Goal: Information Seeking & Learning: Compare options

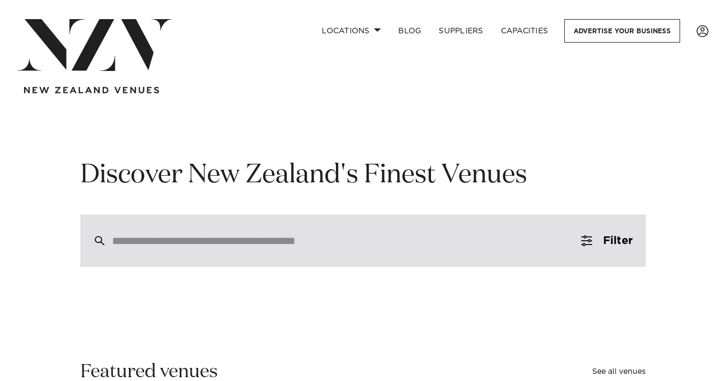
click at [282, 244] on input "search" at bounding box center [339, 241] width 455 height 12
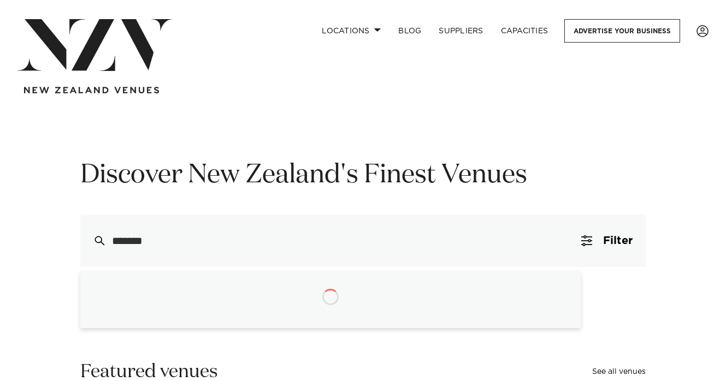
type input "********"
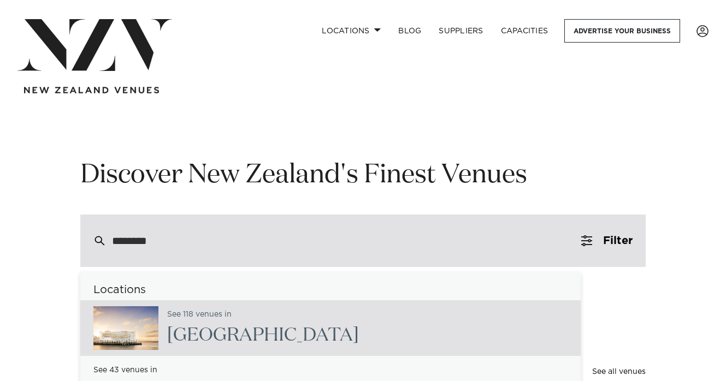
click at [442, 339] on div "See 118 venues in Auckland" at bounding box center [330, 328] width 500 height 56
type input "**********"
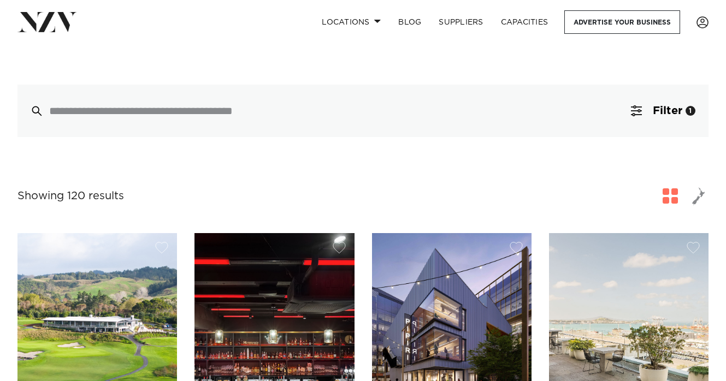
scroll to position [254, 0]
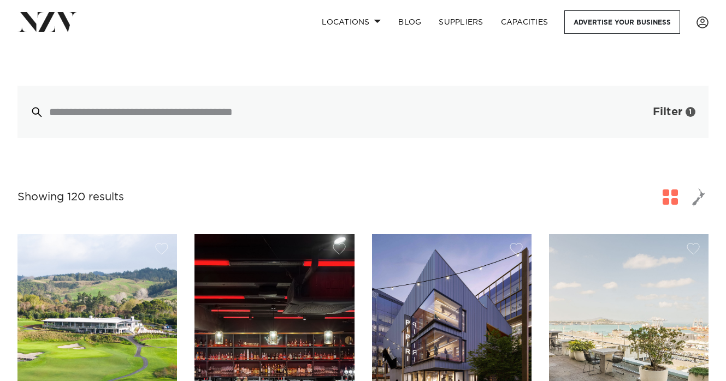
click at [674, 106] on span "Filter" at bounding box center [667, 111] width 29 height 11
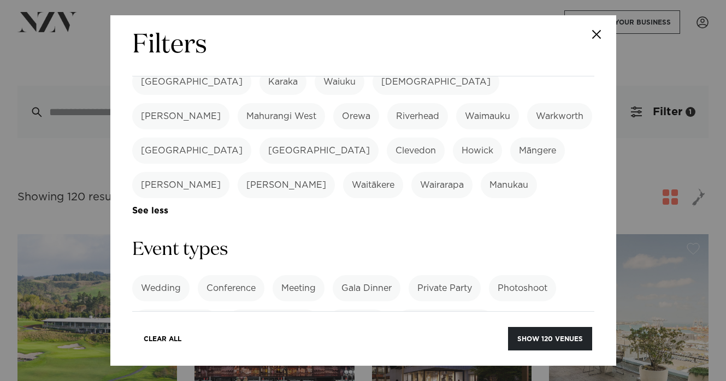
scroll to position [369, 0]
click at [170, 275] on label "Wedding" at bounding box center [160, 288] width 57 height 26
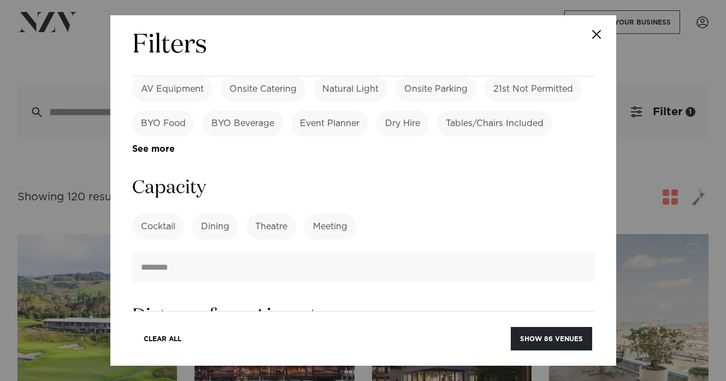
scroll to position [806, 0]
click at [220, 215] on label "Dining" at bounding box center [215, 228] width 46 height 26
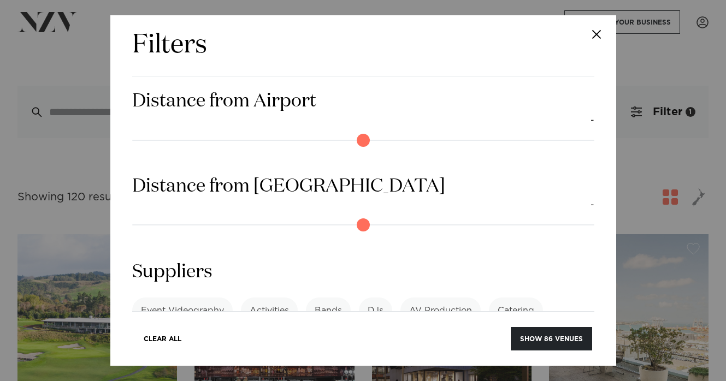
scroll to position [1023, 0]
click at [590, 36] on button "Close" at bounding box center [597, 34] width 38 height 38
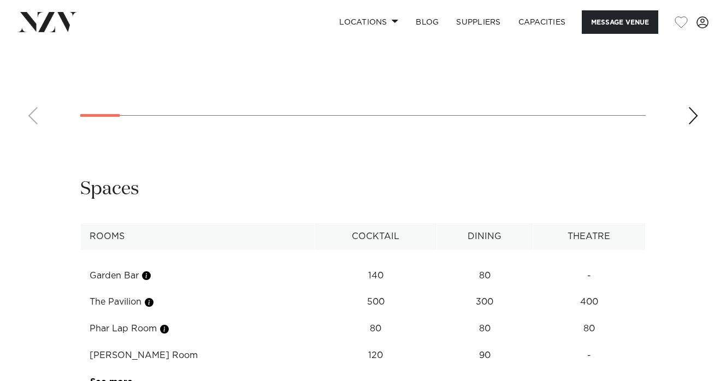
scroll to position [947, 0]
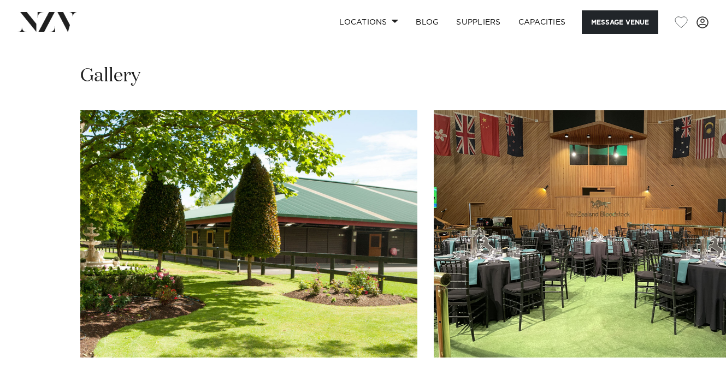
click at [685, 357] on swiper-container at bounding box center [363, 260] width 726 height 300
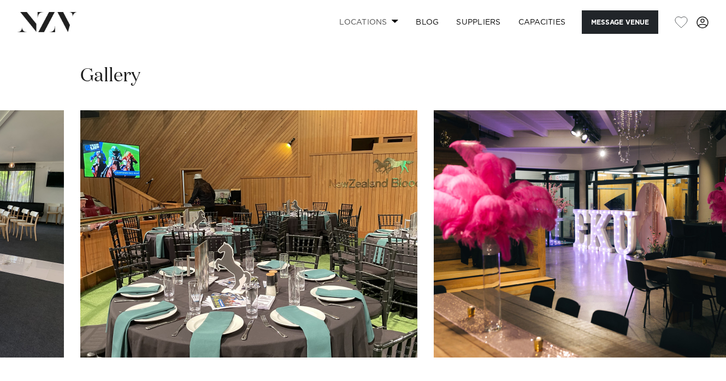
click at [398, 21] on link "Locations" at bounding box center [368, 21] width 76 height 23
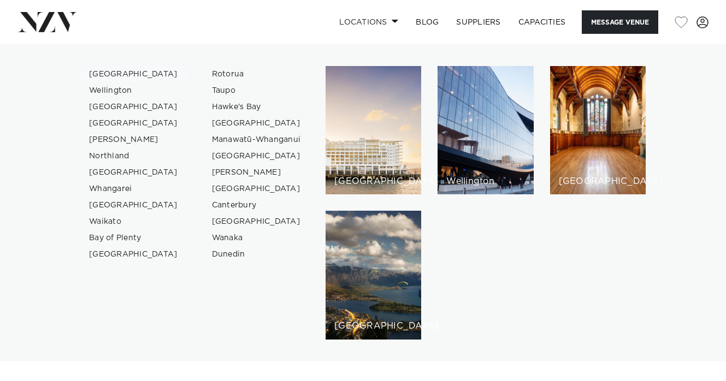
click at [104, 75] on link "[GEOGRAPHIC_DATA]" at bounding box center [133, 74] width 106 height 16
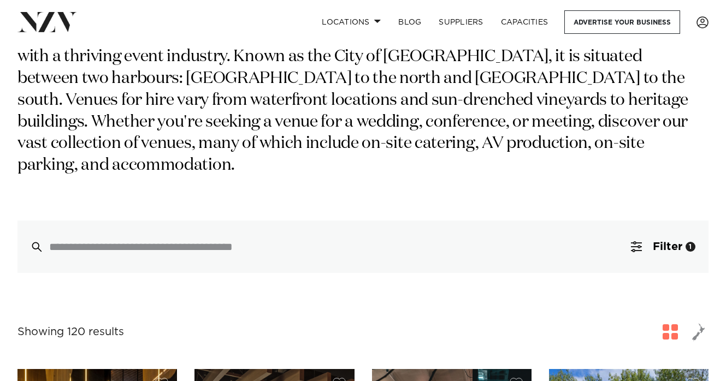
scroll to position [129, 0]
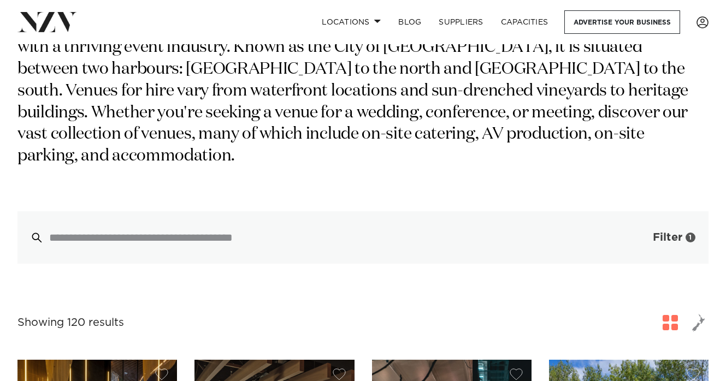
click at [656, 223] on button "Filter 1" at bounding box center [663, 237] width 91 height 52
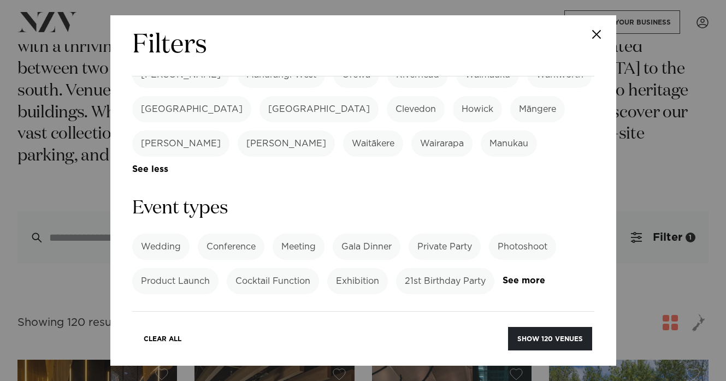
scroll to position [408, 0]
click at [165, 235] on label "Wedding" at bounding box center [160, 248] width 57 height 26
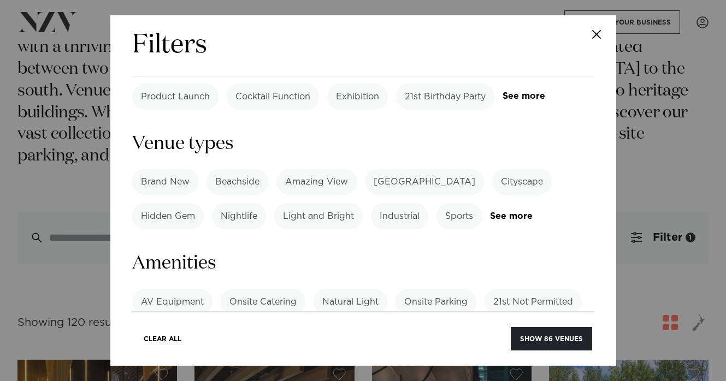
scroll to position [672, 0]
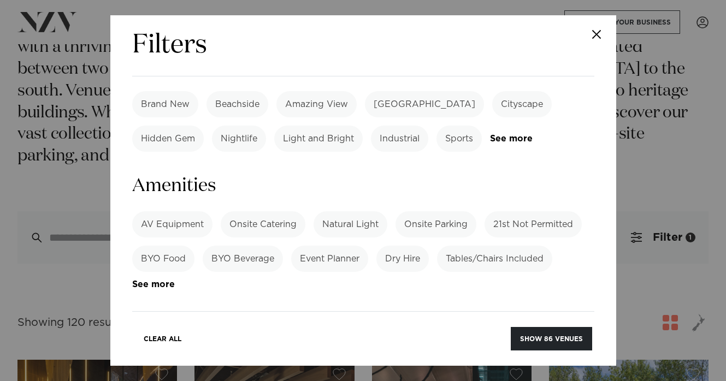
click at [238, 246] on label "BYO Beverage" at bounding box center [243, 259] width 80 height 26
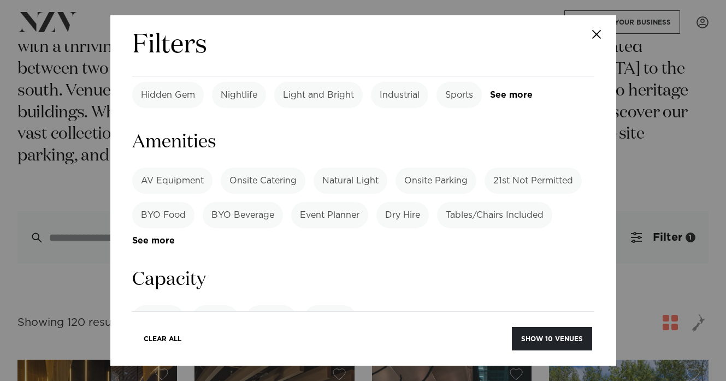
scroll to position [740, 0]
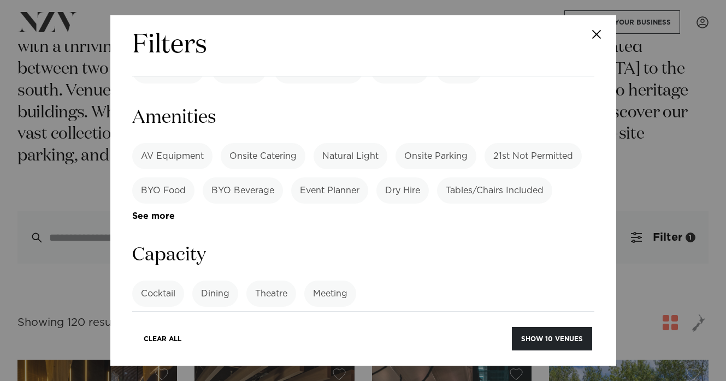
click at [221, 281] on label "Dining" at bounding box center [215, 294] width 46 height 26
click at [539, 335] on button "Show 10 venues" at bounding box center [552, 338] width 80 height 23
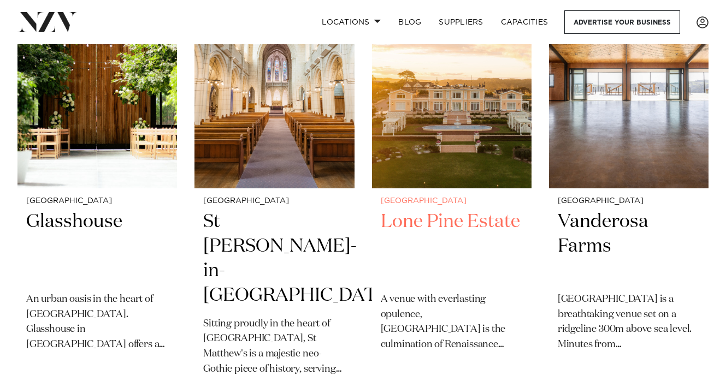
scroll to position [304, 0]
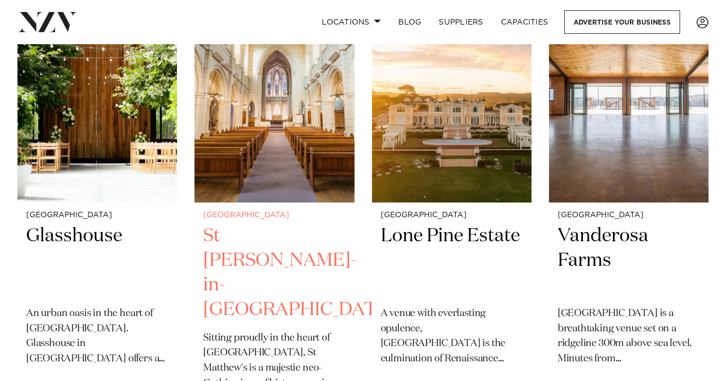
click at [287, 168] on img at bounding box center [273, 96] width 159 height 214
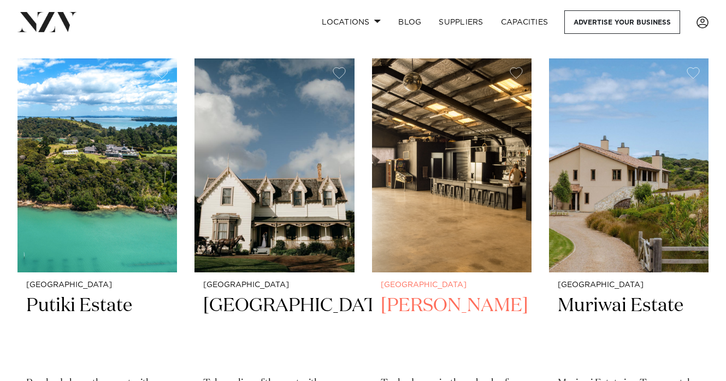
scroll to position [706, 0]
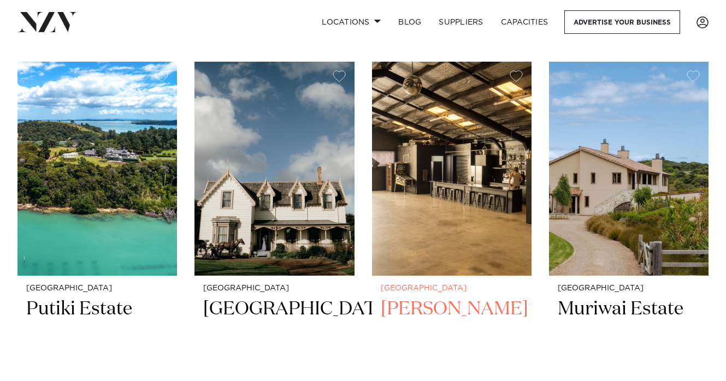
click at [429, 195] on img at bounding box center [451, 169] width 159 height 214
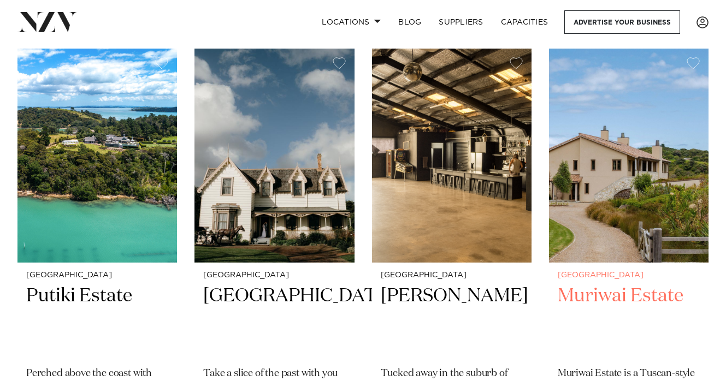
scroll to position [713, 0]
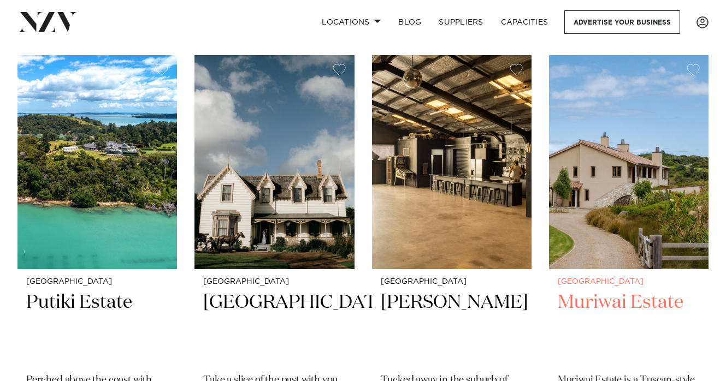
click at [591, 202] on img at bounding box center [628, 162] width 159 height 214
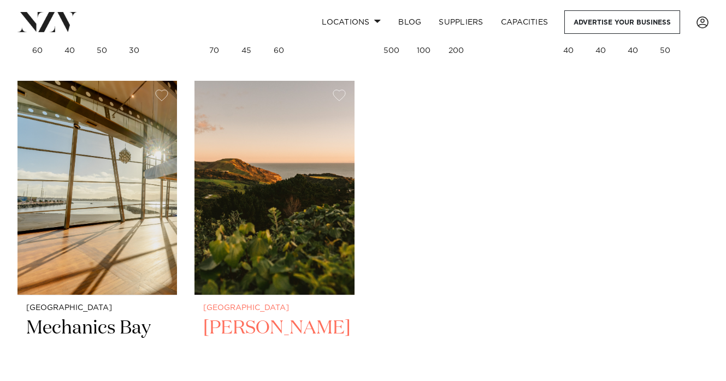
scroll to position [1193, 0]
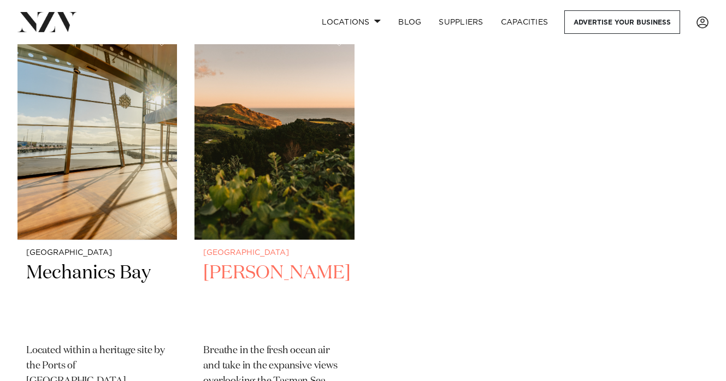
click at [295, 147] on img at bounding box center [273, 133] width 159 height 214
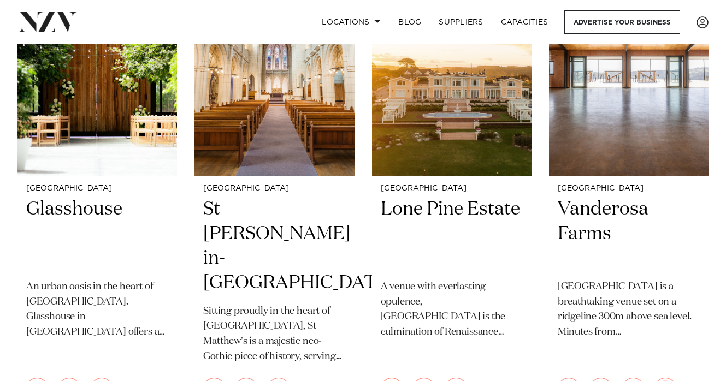
scroll to position [312, 0]
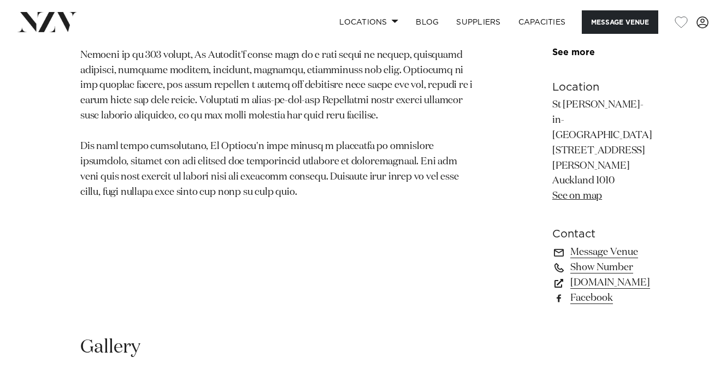
scroll to position [744, 0]
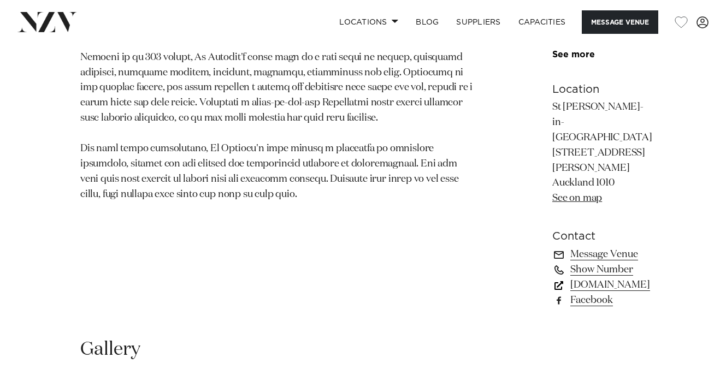
click at [552, 277] on link "[DOMAIN_NAME]" at bounding box center [602, 284] width 100 height 15
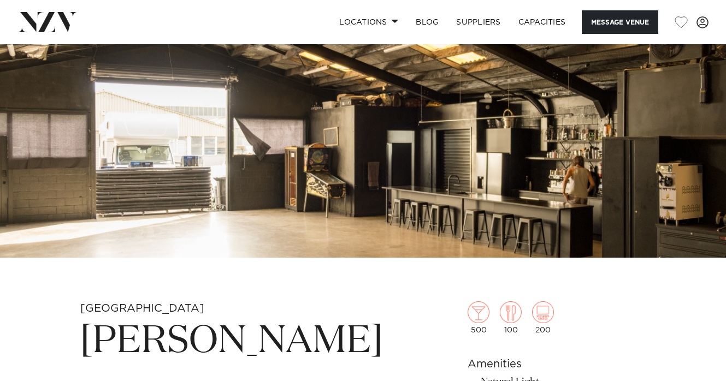
scroll to position [1, 0]
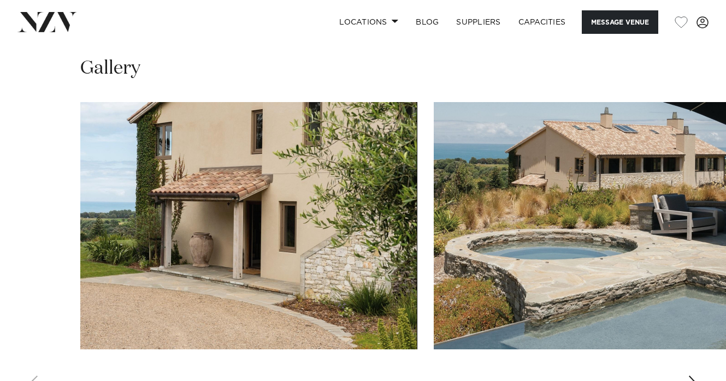
scroll to position [763, 0]
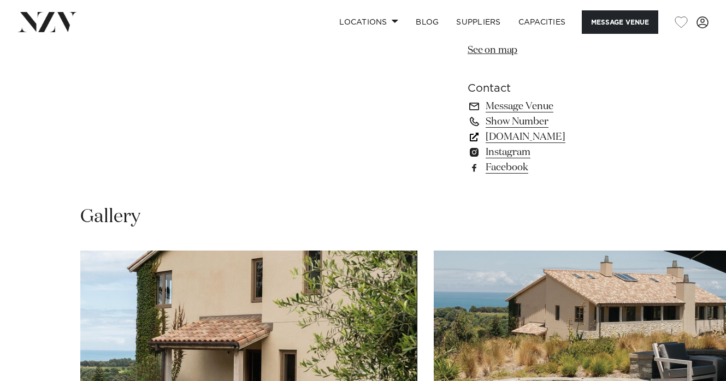
click at [520, 141] on link "muriwaiestate.co.nz" at bounding box center [556, 136] width 178 height 15
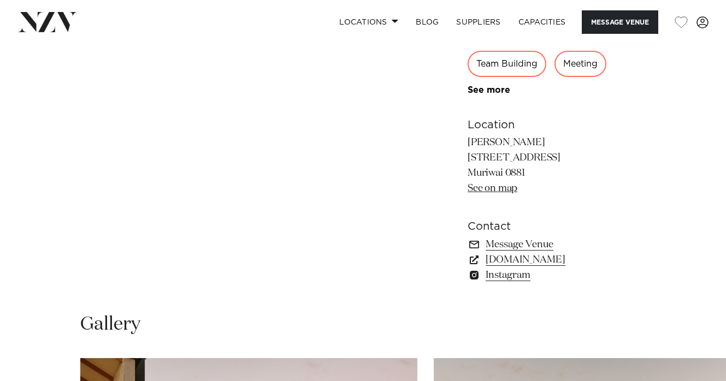
scroll to position [552, 0]
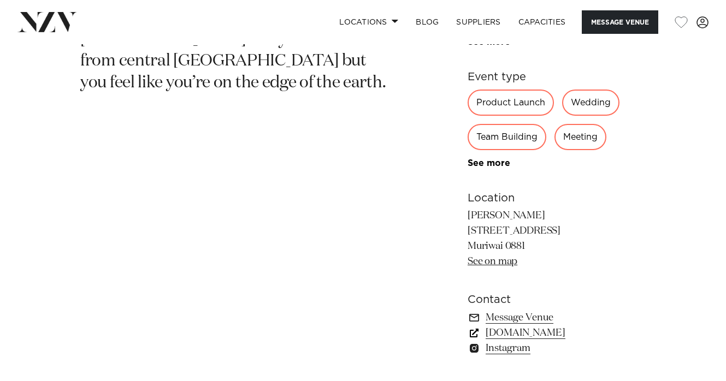
click at [549, 334] on link "www.kulamuriwai.co.nz" at bounding box center [556, 332] width 178 height 15
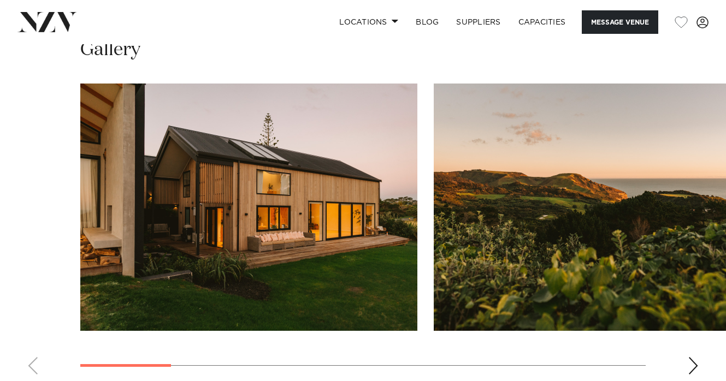
scroll to position [900, 0]
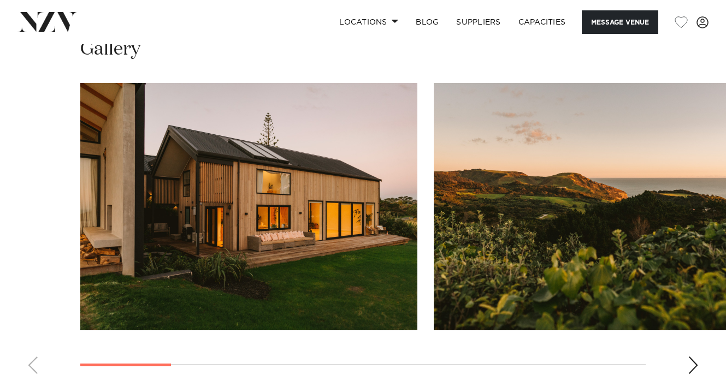
click at [692, 369] on div "Next slide" at bounding box center [693, 365] width 11 height 17
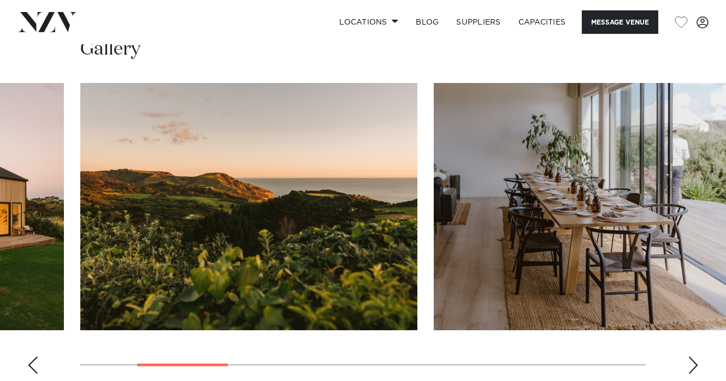
click at [692, 369] on div "Next slide" at bounding box center [693, 365] width 11 height 17
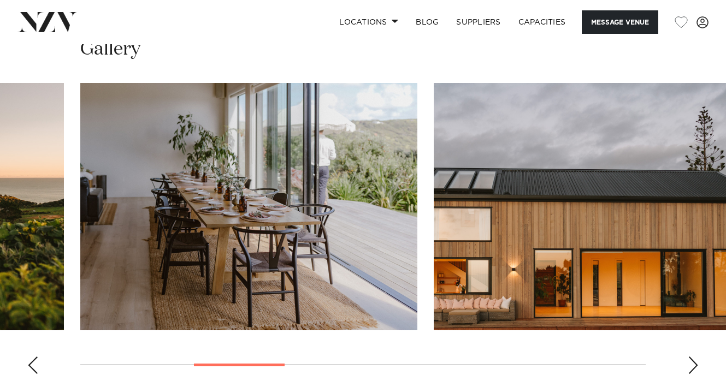
click at [692, 369] on div "Next slide" at bounding box center [693, 365] width 11 height 17
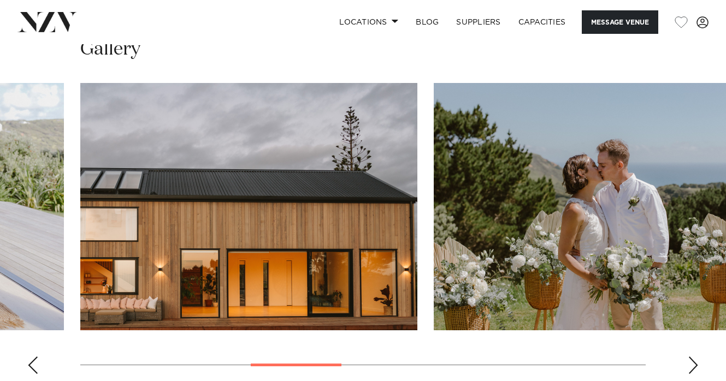
click at [692, 369] on div "Next slide" at bounding box center [693, 365] width 11 height 17
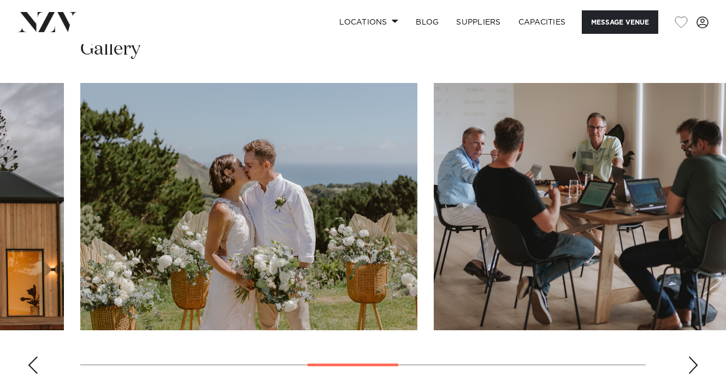
click at [692, 369] on div "Next slide" at bounding box center [693, 365] width 11 height 17
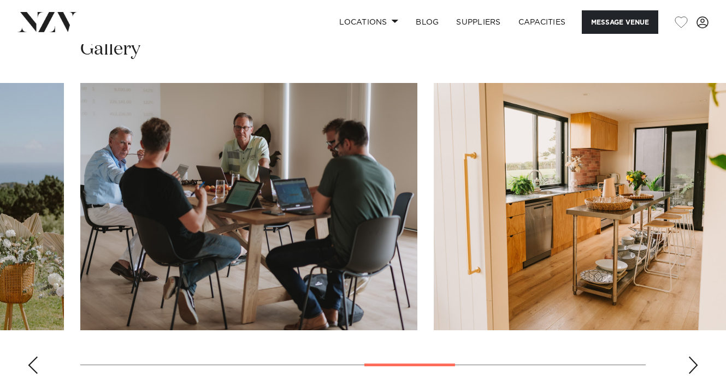
click at [692, 369] on div "Next slide" at bounding box center [693, 365] width 11 height 17
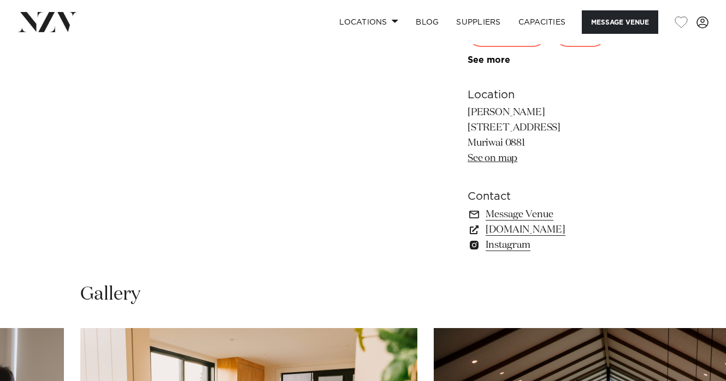
scroll to position [576, 0]
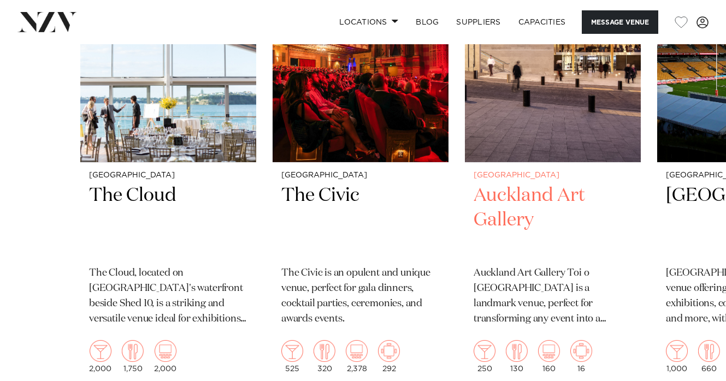
scroll to position [1727, 0]
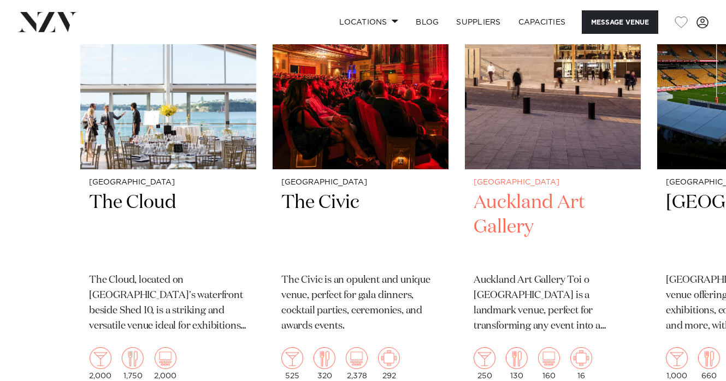
click at [523, 244] on h2 "Auckland Art Gallery" at bounding box center [552, 228] width 158 height 74
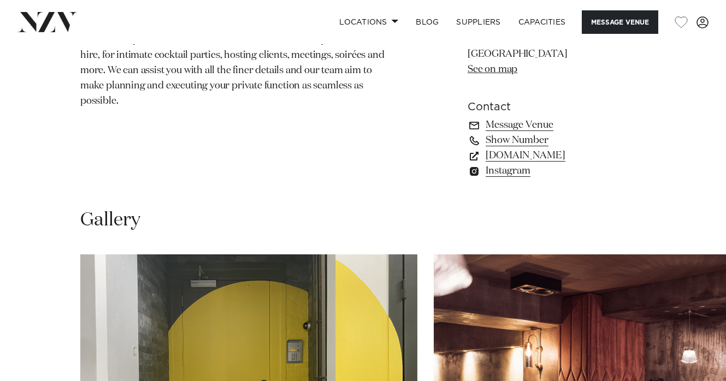
scroll to position [674, 0]
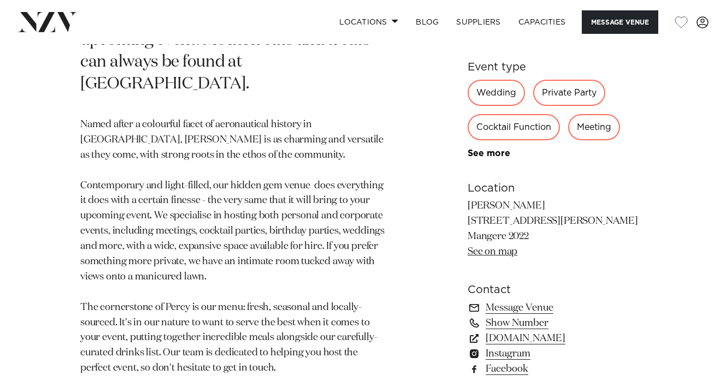
scroll to position [628, 0]
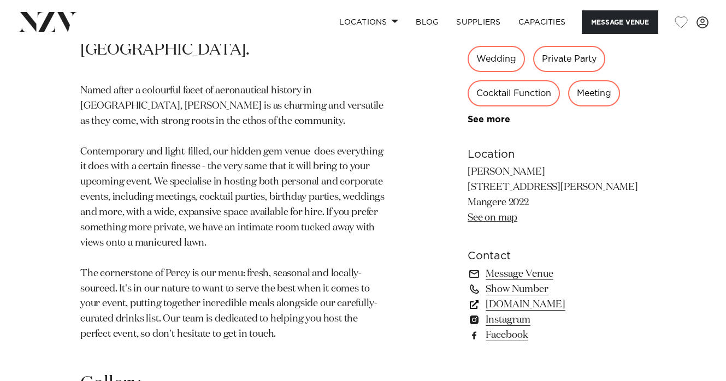
click at [515, 297] on link "percyevents.co.nz" at bounding box center [556, 304] width 178 height 15
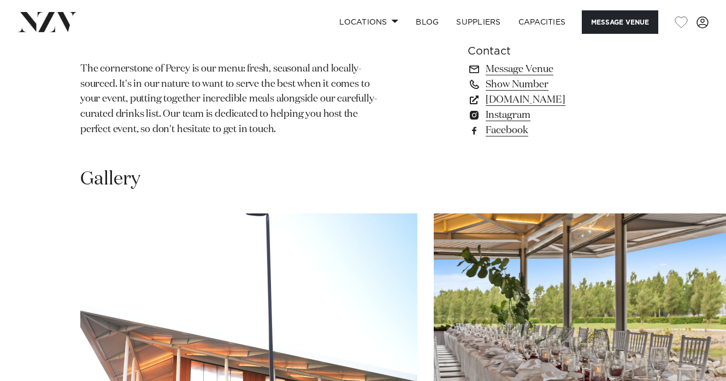
scroll to position [836, 0]
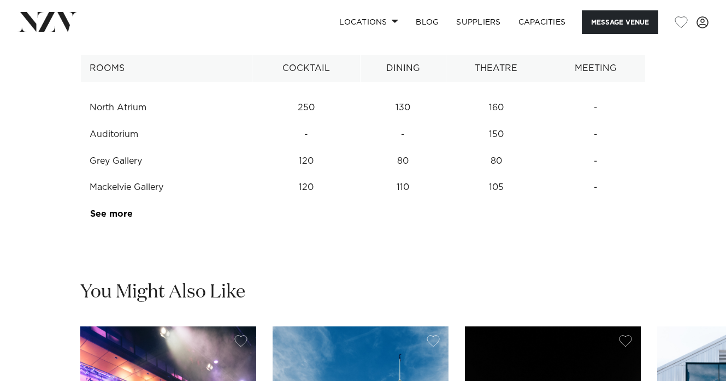
scroll to position [1376, 0]
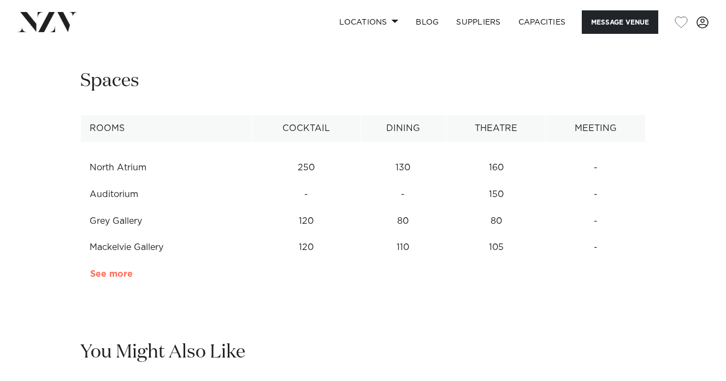
click at [116, 279] on link "See more" at bounding box center [132, 274] width 85 height 9
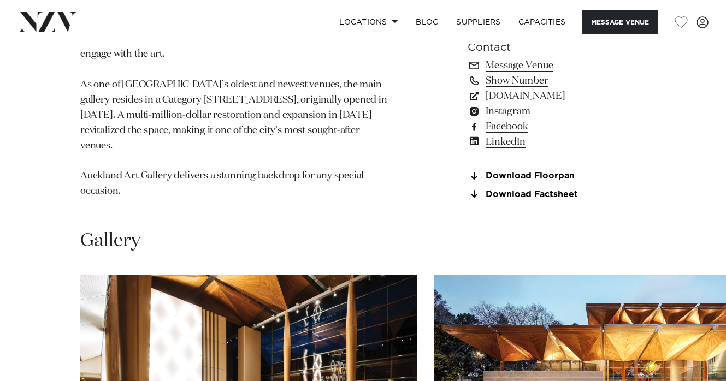
scroll to position [824, 0]
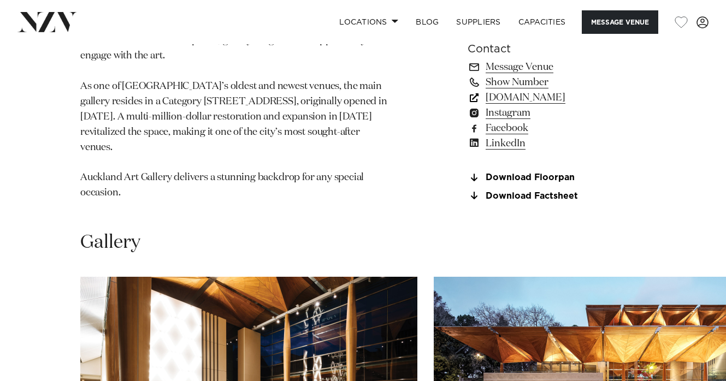
click at [530, 105] on link "[DOMAIN_NAME]" at bounding box center [556, 97] width 178 height 15
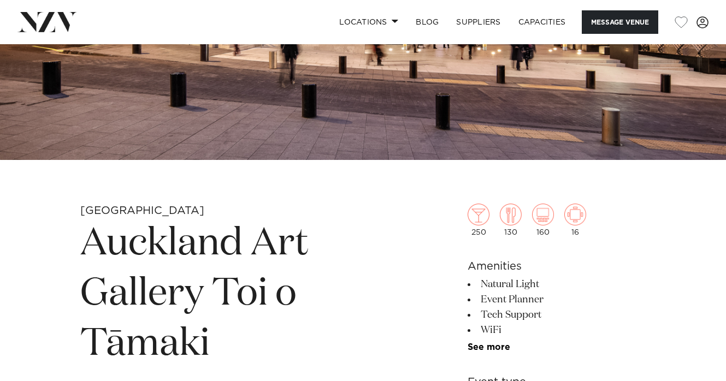
scroll to position [213, 0]
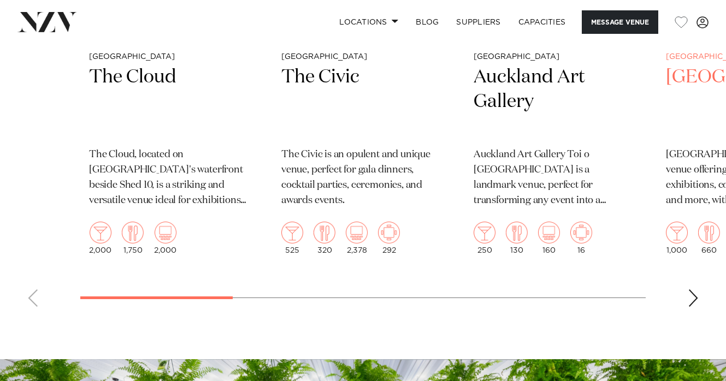
scroll to position [1847, 0]
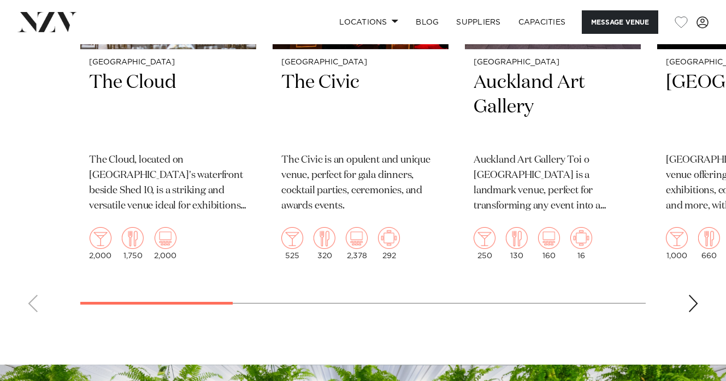
click at [694, 312] on div "Next slide" at bounding box center [693, 303] width 11 height 17
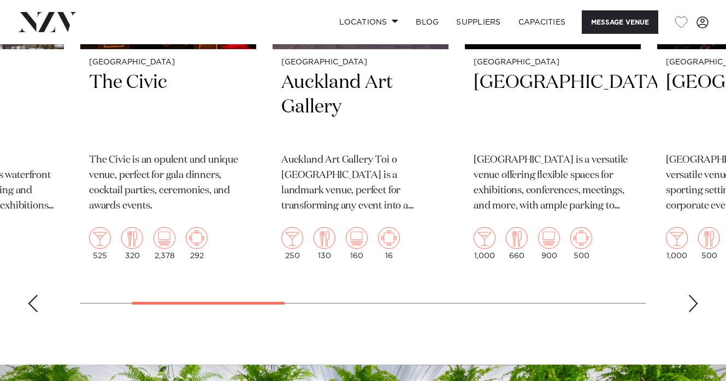
click at [694, 312] on div "Next slide" at bounding box center [693, 303] width 11 height 17
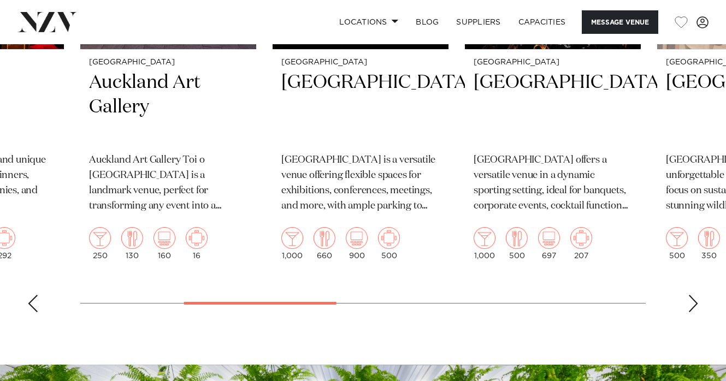
click at [694, 312] on div "Next slide" at bounding box center [693, 303] width 11 height 17
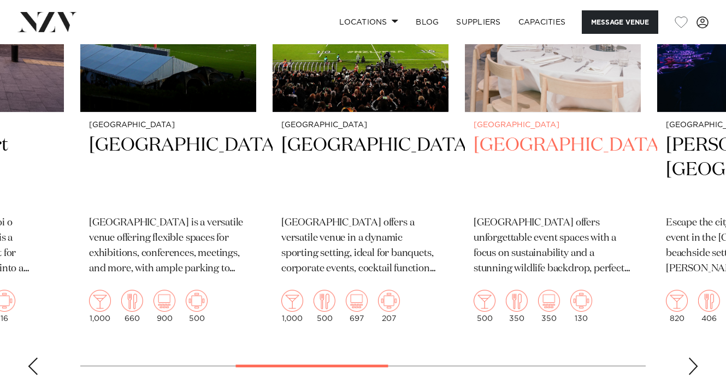
scroll to position [1907, 0]
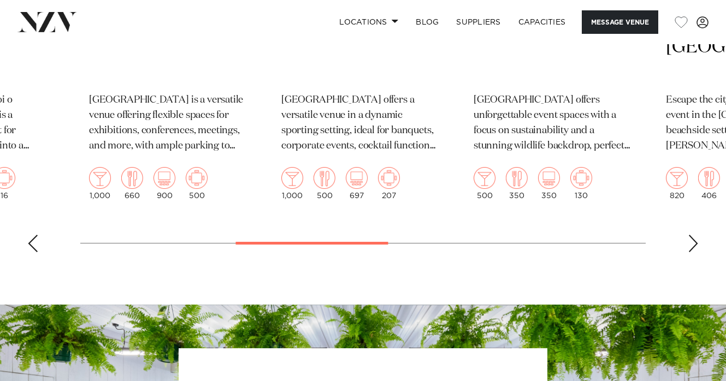
click at [692, 252] on div "Next slide" at bounding box center [693, 243] width 11 height 17
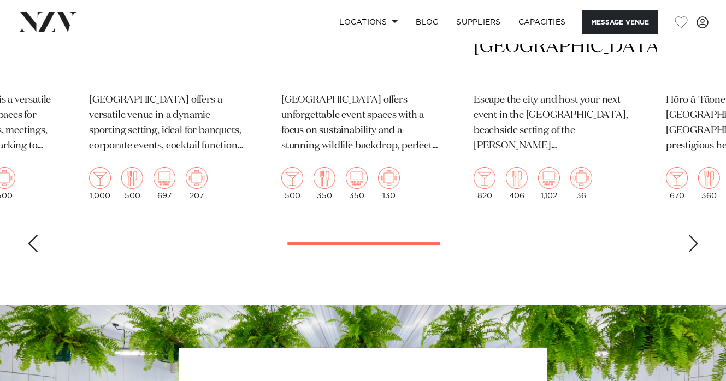
click at [692, 252] on div "Next slide" at bounding box center [693, 243] width 11 height 17
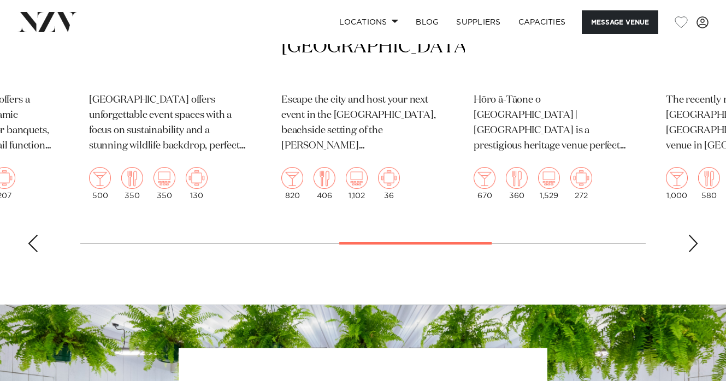
click at [692, 252] on div "Next slide" at bounding box center [693, 243] width 11 height 17
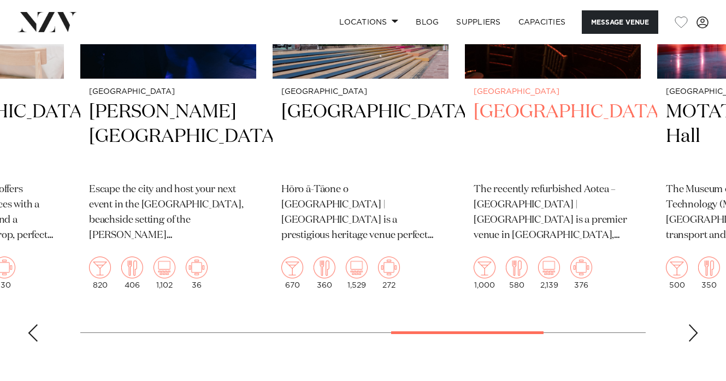
scroll to position [1822, 0]
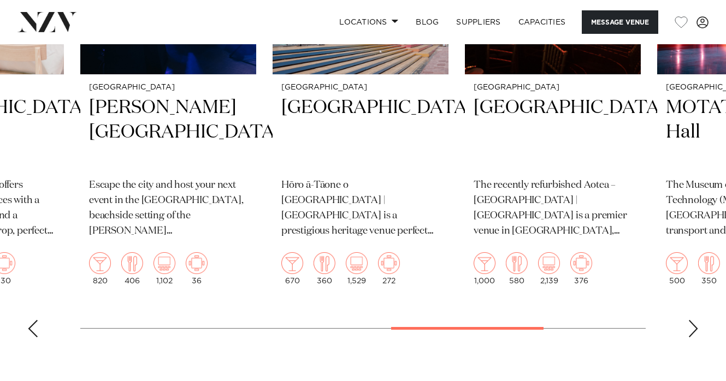
click at [688, 337] on div "Next slide" at bounding box center [693, 328] width 11 height 17
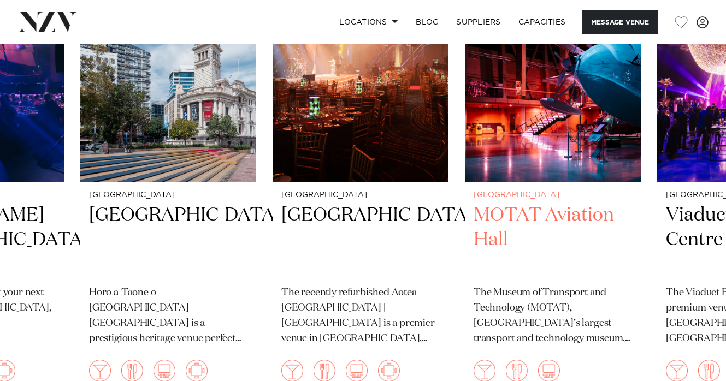
scroll to position [1713, 0]
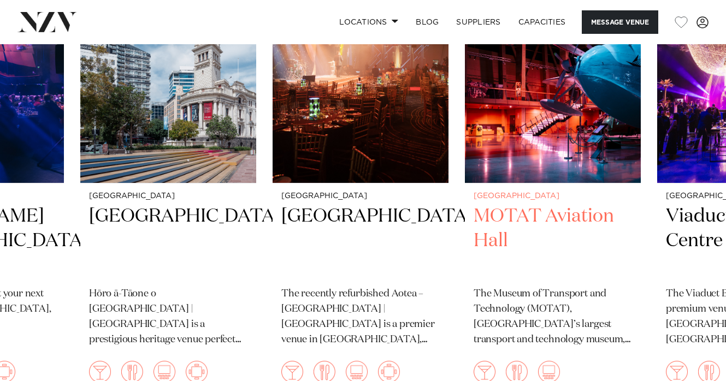
click at [567, 183] on img "10 / 11" at bounding box center [553, 65] width 176 height 236
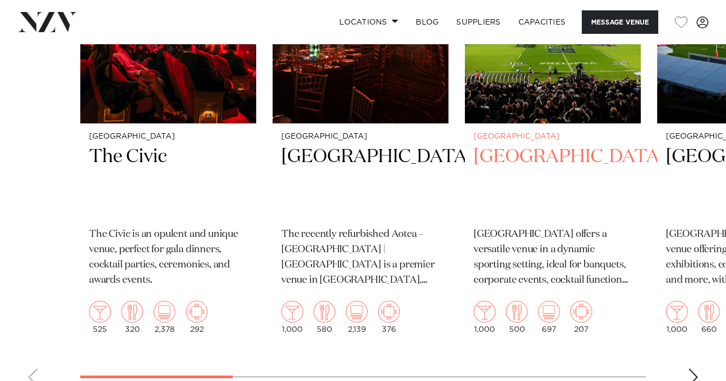
scroll to position [1817, 0]
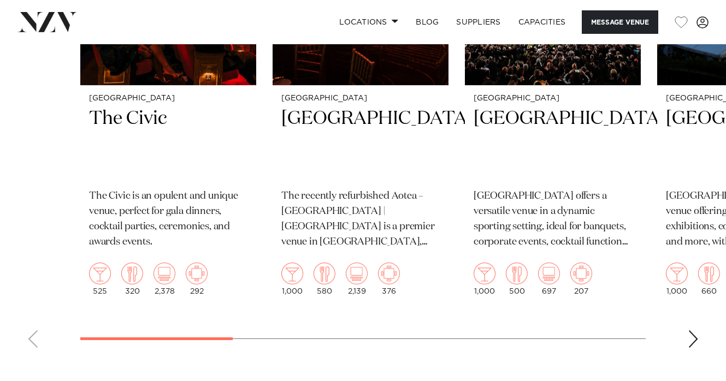
click at [690, 330] on div "Next slide" at bounding box center [693, 338] width 11 height 17
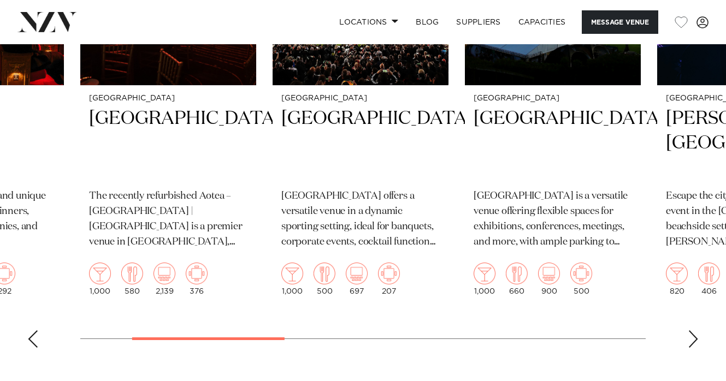
click at [690, 330] on div "Next slide" at bounding box center [693, 338] width 11 height 17
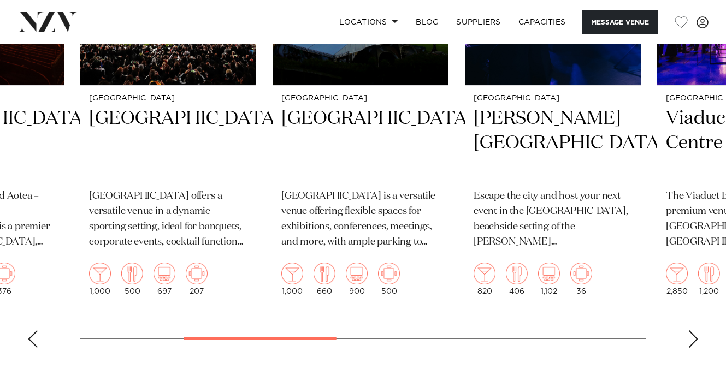
click at [690, 330] on div "Next slide" at bounding box center [693, 338] width 11 height 17
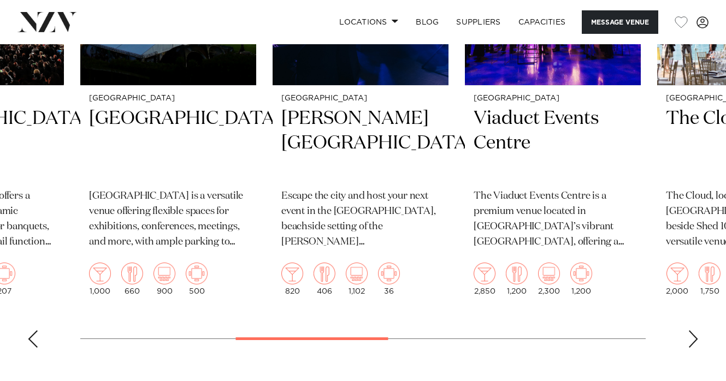
click at [690, 330] on div "Next slide" at bounding box center [693, 338] width 11 height 17
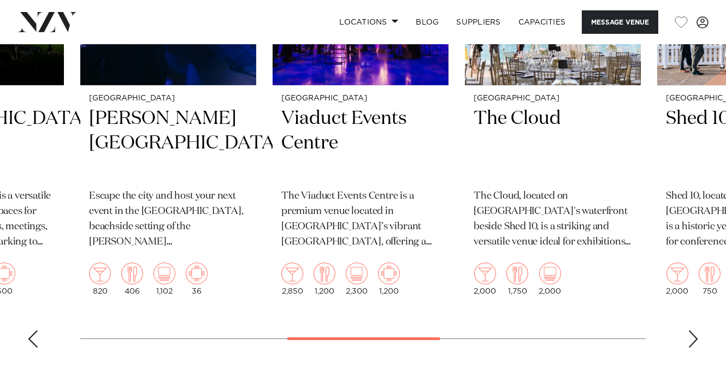
click at [690, 330] on div "Next slide" at bounding box center [693, 338] width 11 height 17
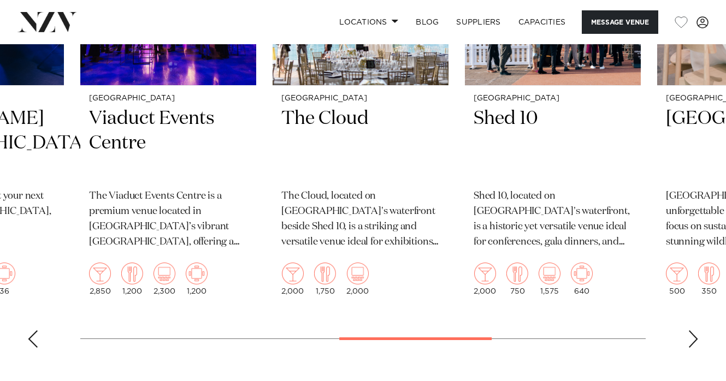
click at [690, 330] on div "Next slide" at bounding box center [693, 338] width 11 height 17
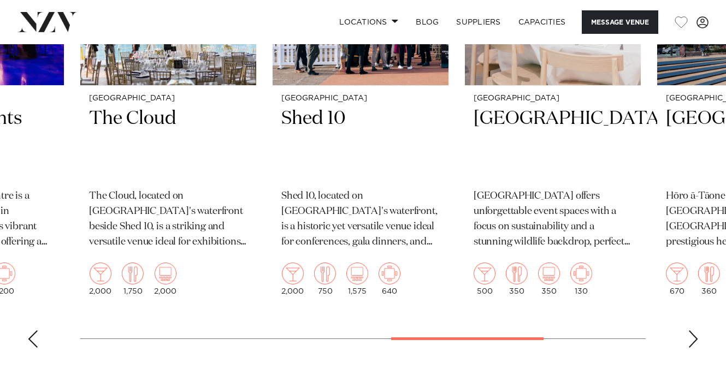
click at [690, 330] on div "Next slide" at bounding box center [693, 338] width 11 height 17
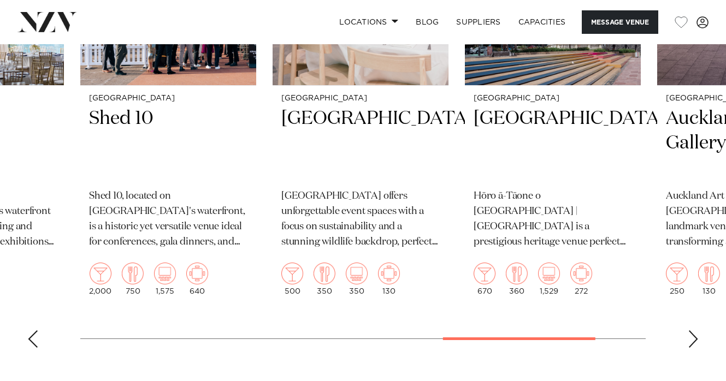
click at [690, 330] on div "Next slide" at bounding box center [693, 338] width 11 height 17
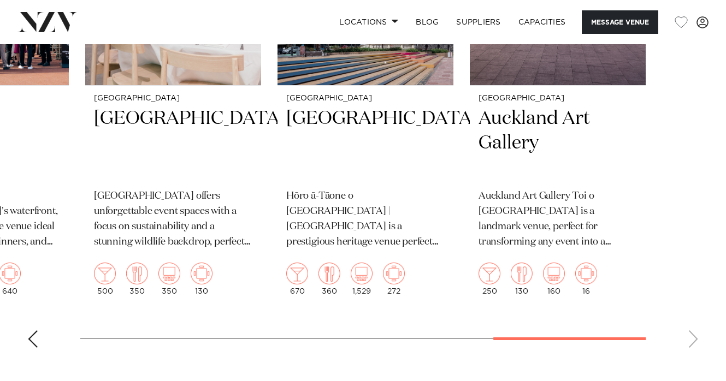
click at [690, 330] on swiper-container "Auckland The Civic The Civic is an opulent and unique venue, perfect for gala d…" at bounding box center [363, 102] width 726 height 507
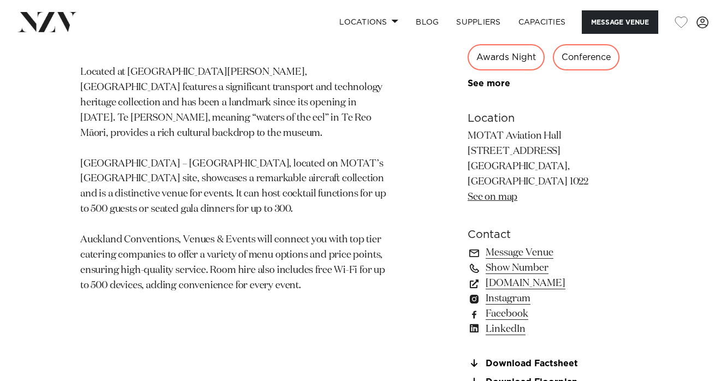
scroll to position [638, 0]
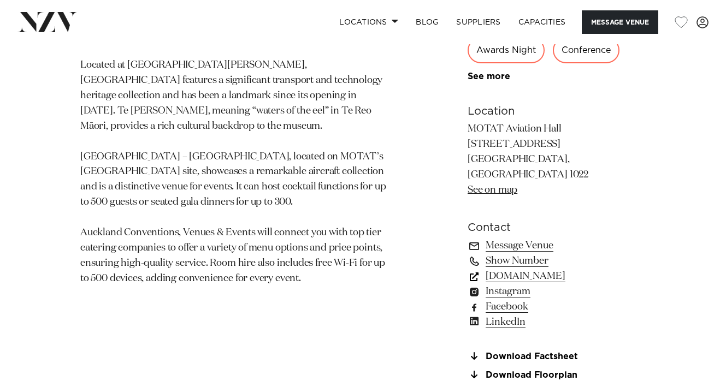
click at [548, 269] on link "www.aucklandconventions.co.nz" at bounding box center [556, 276] width 178 height 15
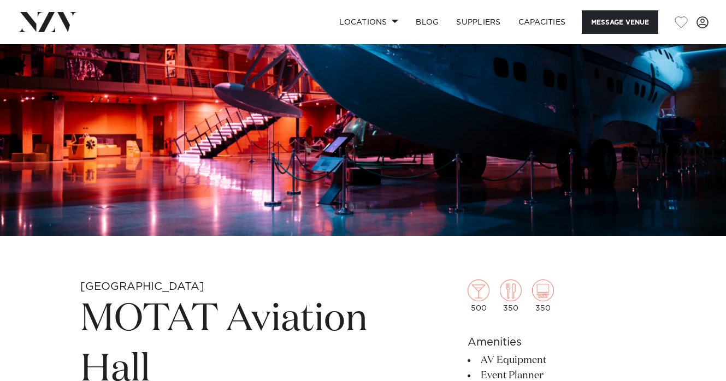
scroll to position [71, 0]
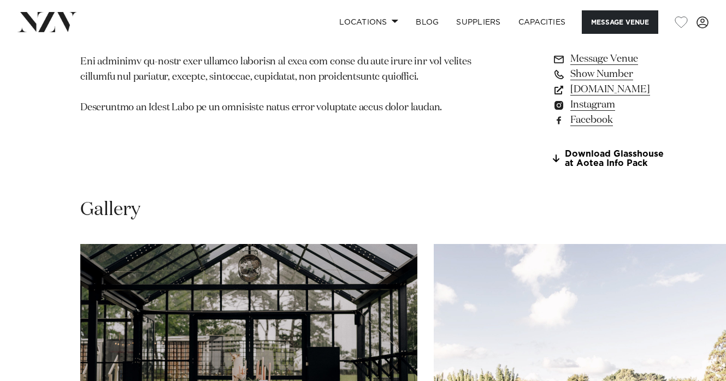
scroll to position [797, 0]
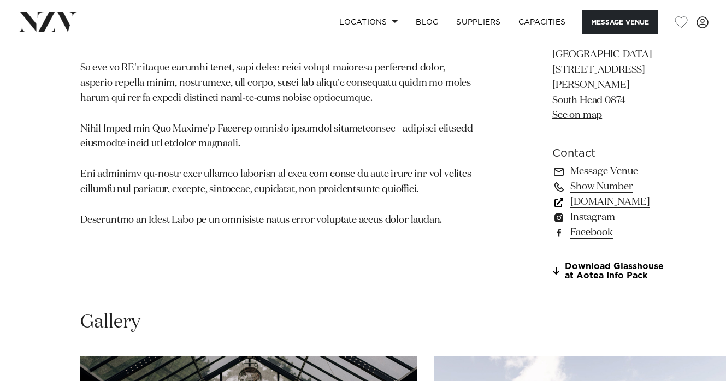
click at [552, 210] on link "www.aoteaorganics.com" at bounding box center [611, 201] width 119 height 15
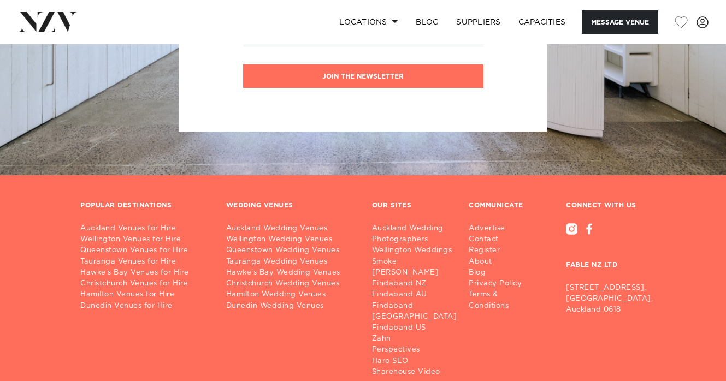
scroll to position [2515, 0]
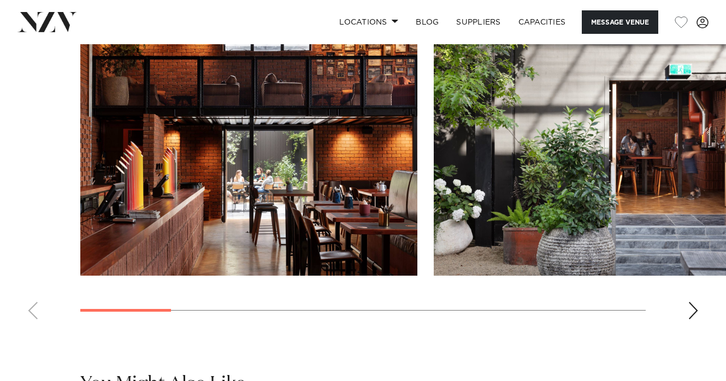
scroll to position [984, 0]
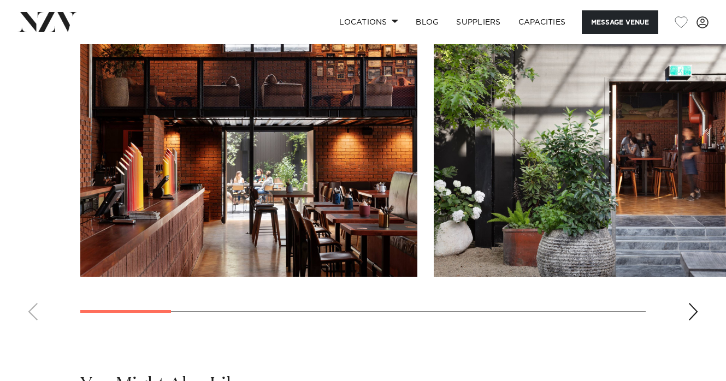
click at [691, 321] on div "Next slide" at bounding box center [693, 311] width 11 height 17
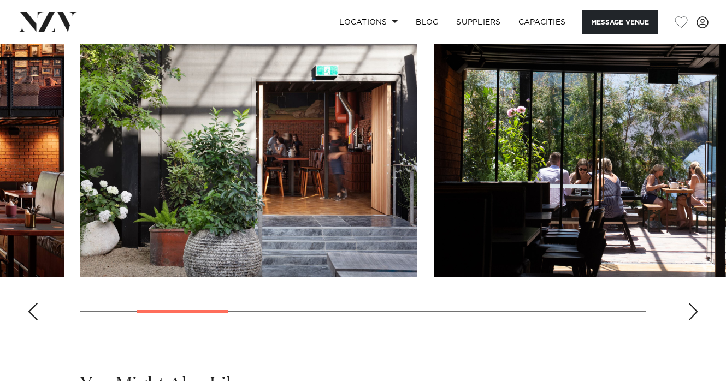
click at [691, 321] on div "Next slide" at bounding box center [693, 311] width 11 height 17
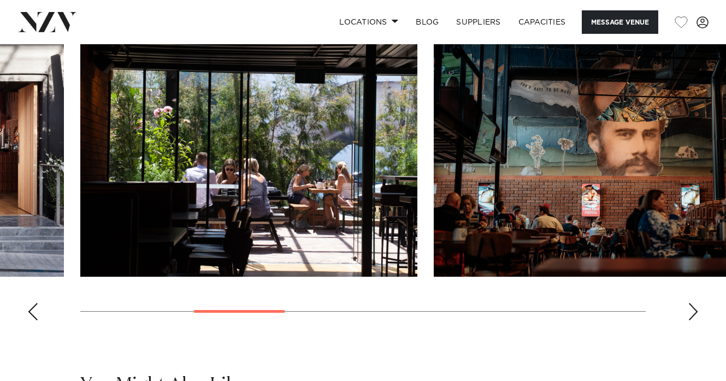
click at [691, 321] on div "Next slide" at bounding box center [693, 311] width 11 height 17
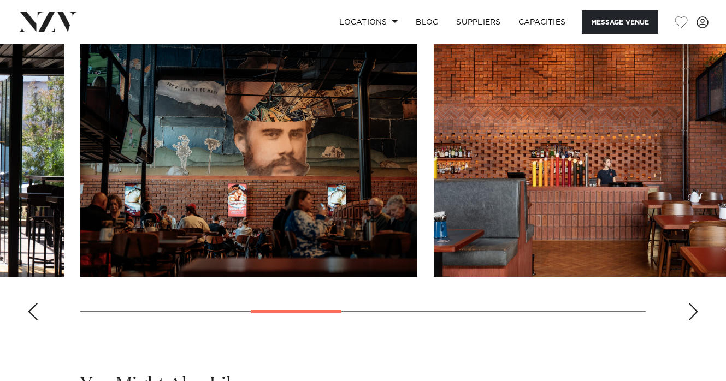
click at [691, 321] on div "Next slide" at bounding box center [693, 311] width 11 height 17
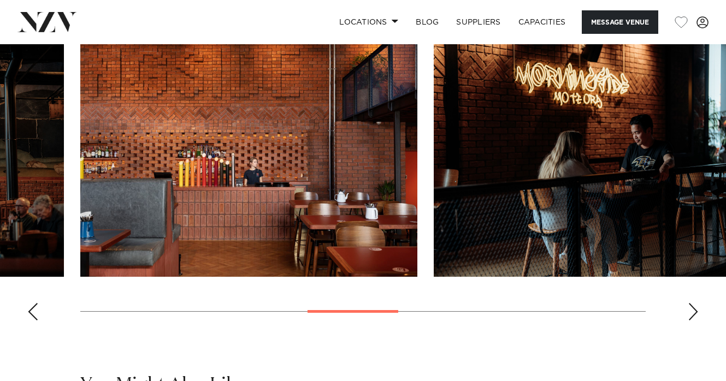
click at [691, 321] on div "Next slide" at bounding box center [693, 311] width 11 height 17
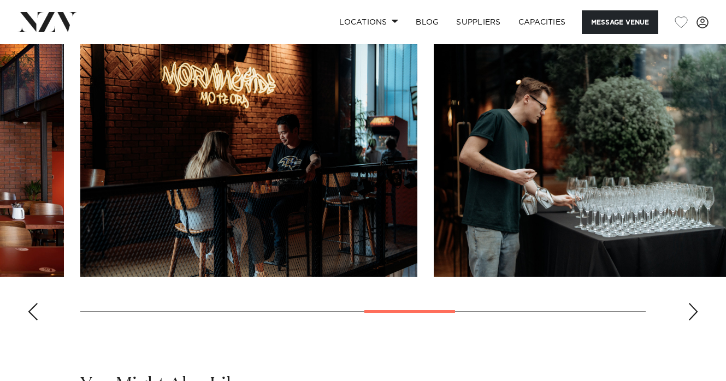
click at [691, 321] on div "Next slide" at bounding box center [693, 311] width 11 height 17
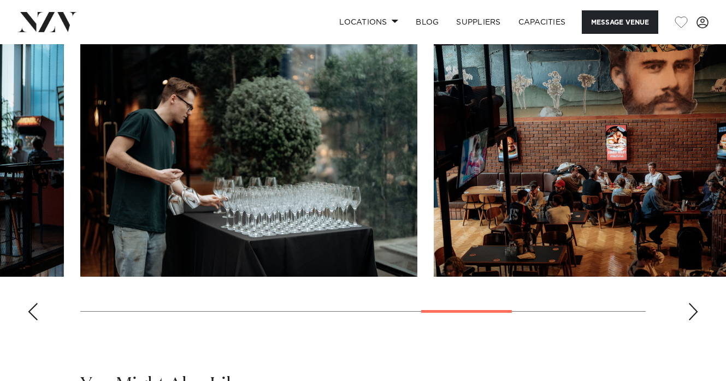
click at [692, 321] on div "Next slide" at bounding box center [693, 311] width 11 height 17
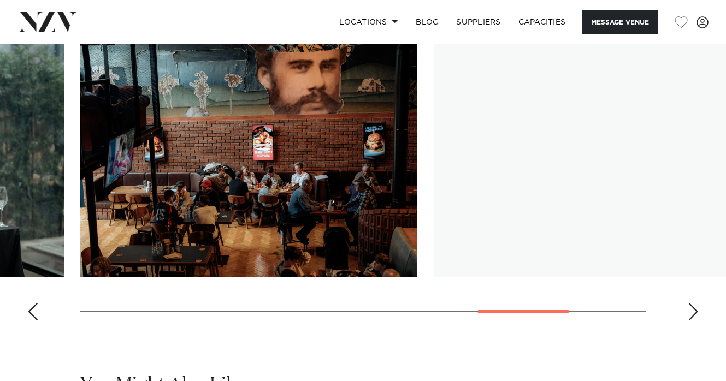
click at [692, 321] on div "Next slide" at bounding box center [693, 311] width 11 height 17
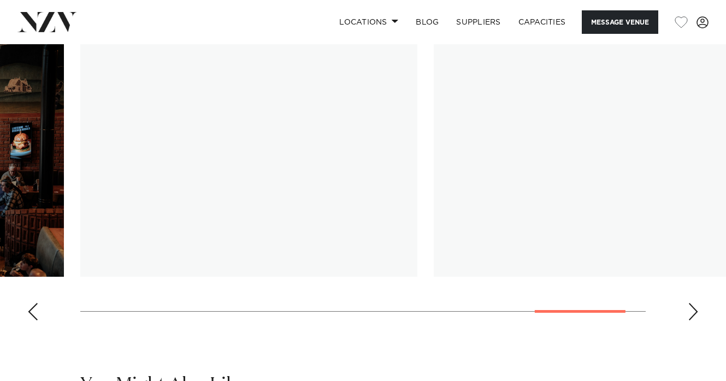
click at [692, 321] on div "Next slide" at bounding box center [693, 311] width 11 height 17
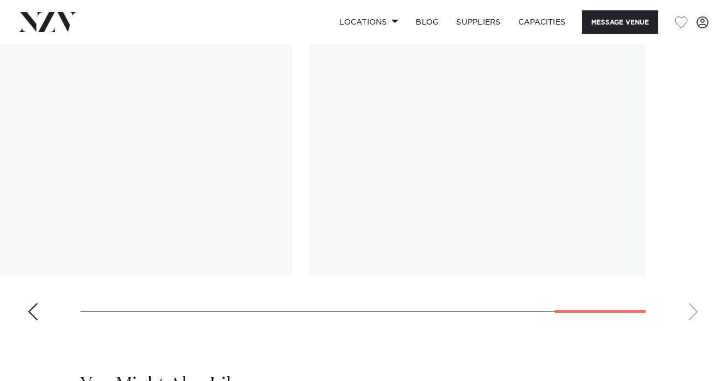
click at [692, 329] on swiper-container at bounding box center [363, 179] width 726 height 300
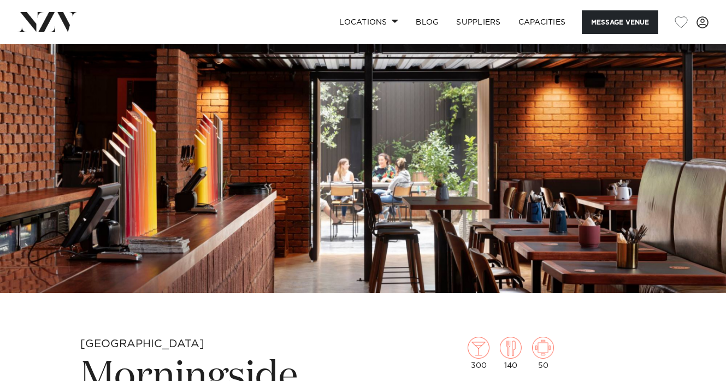
scroll to position [0, 0]
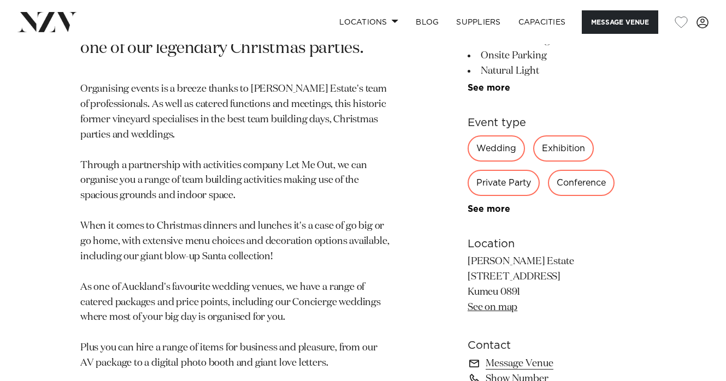
scroll to position [655, 0]
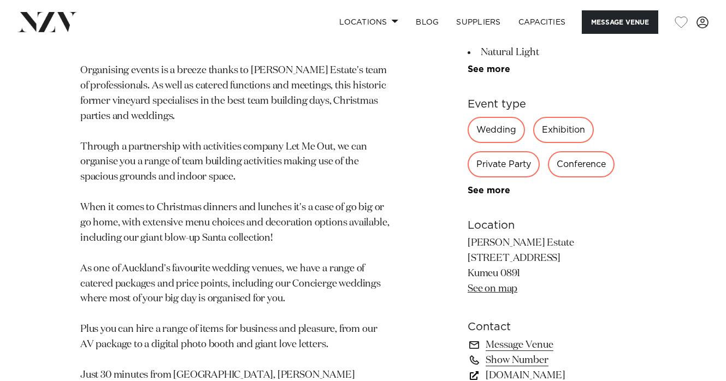
click at [522, 368] on link "[DOMAIN_NAME]" at bounding box center [556, 375] width 178 height 15
